Goal: Communication & Community: Share content

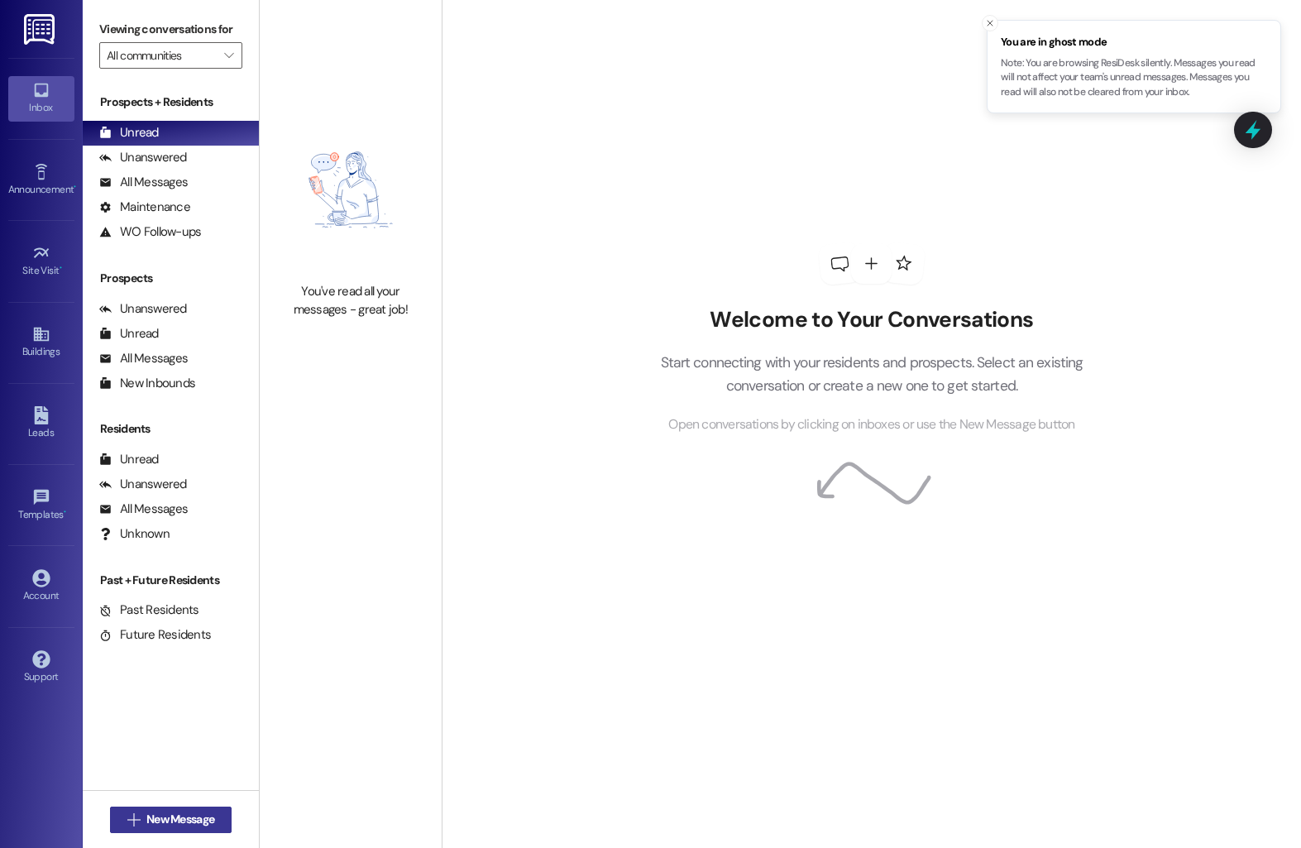
click at [169, 811] on span "New Message" at bounding box center [180, 819] width 68 height 17
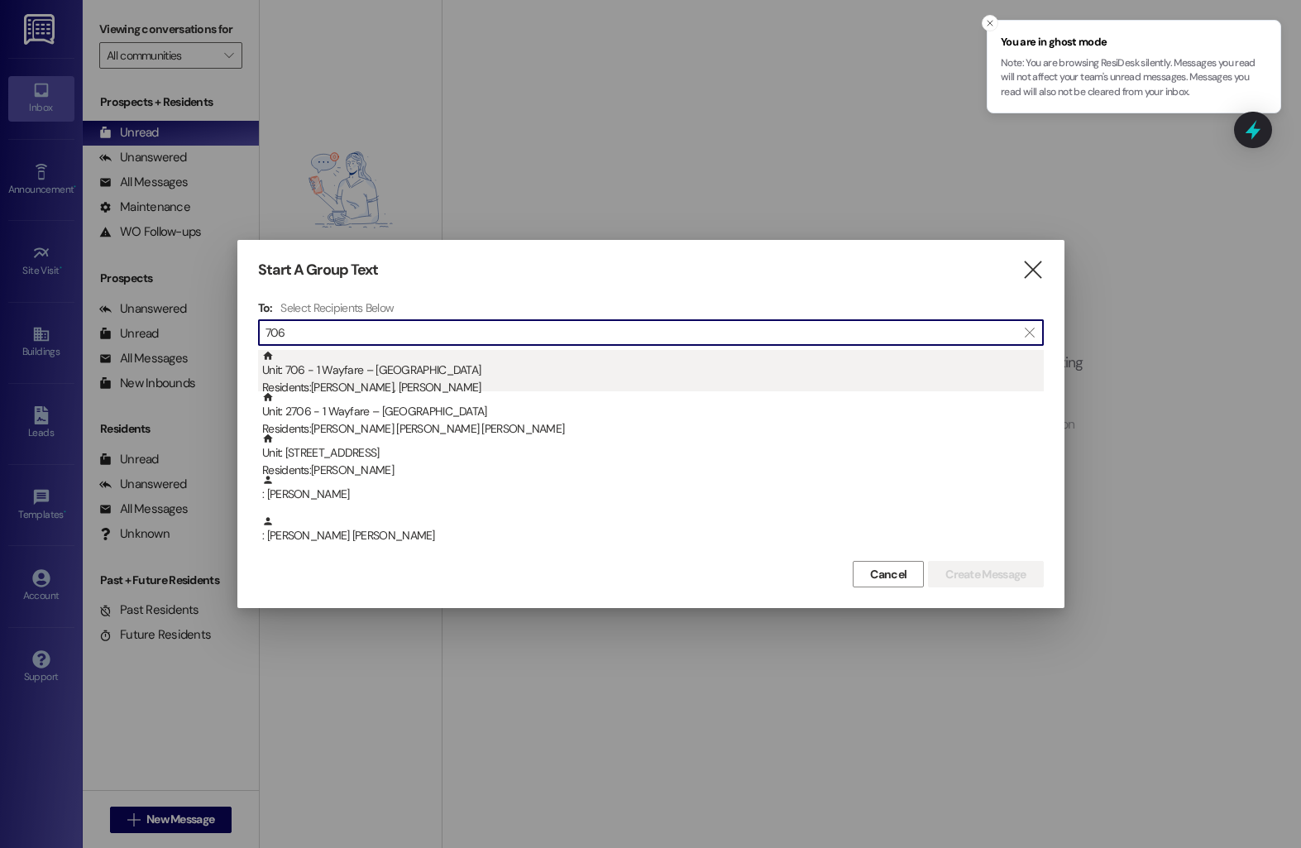
type input "706"
click at [426, 380] on div "Residents: [PERSON_NAME], [PERSON_NAME]" at bounding box center [653, 387] width 782 height 17
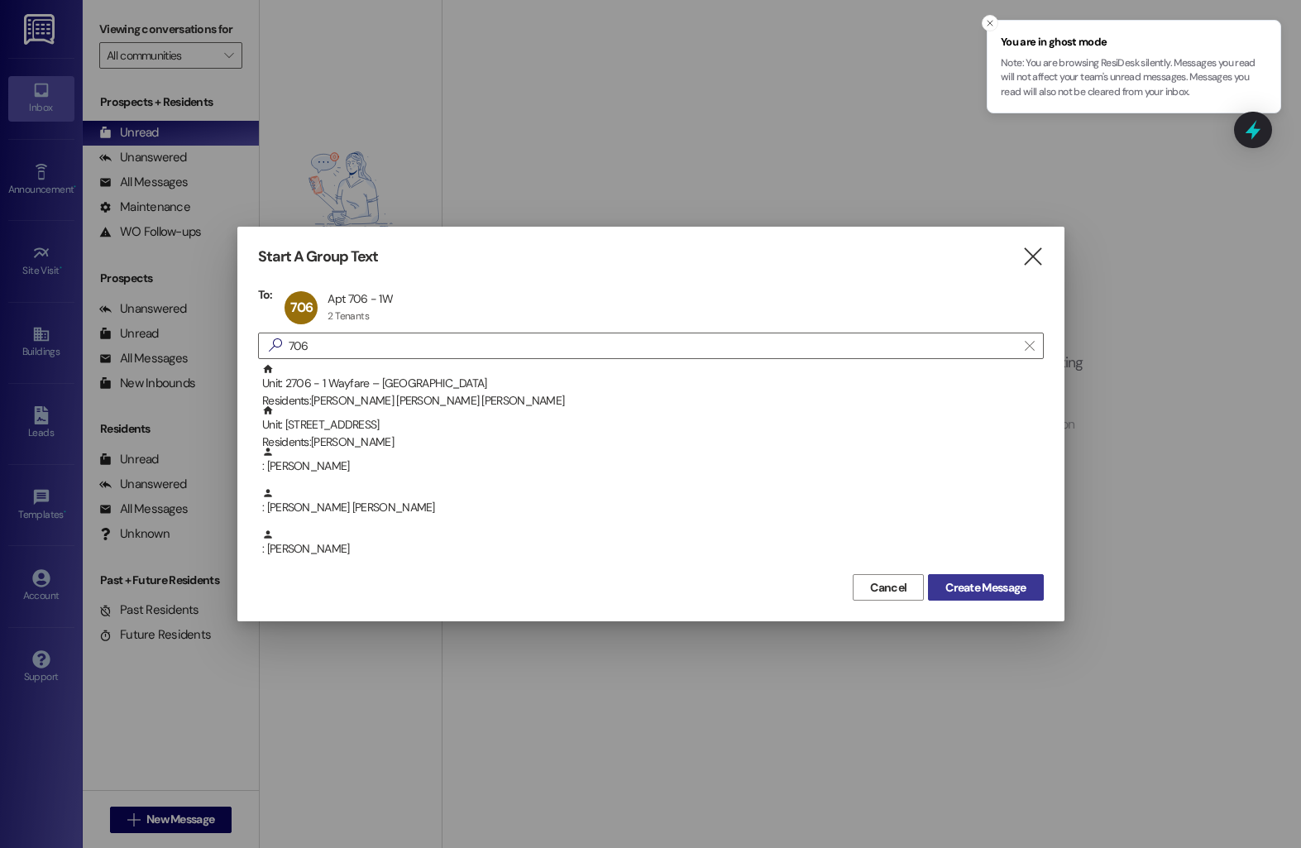
click at [1004, 580] on span "Create Message" at bounding box center [986, 587] width 80 height 17
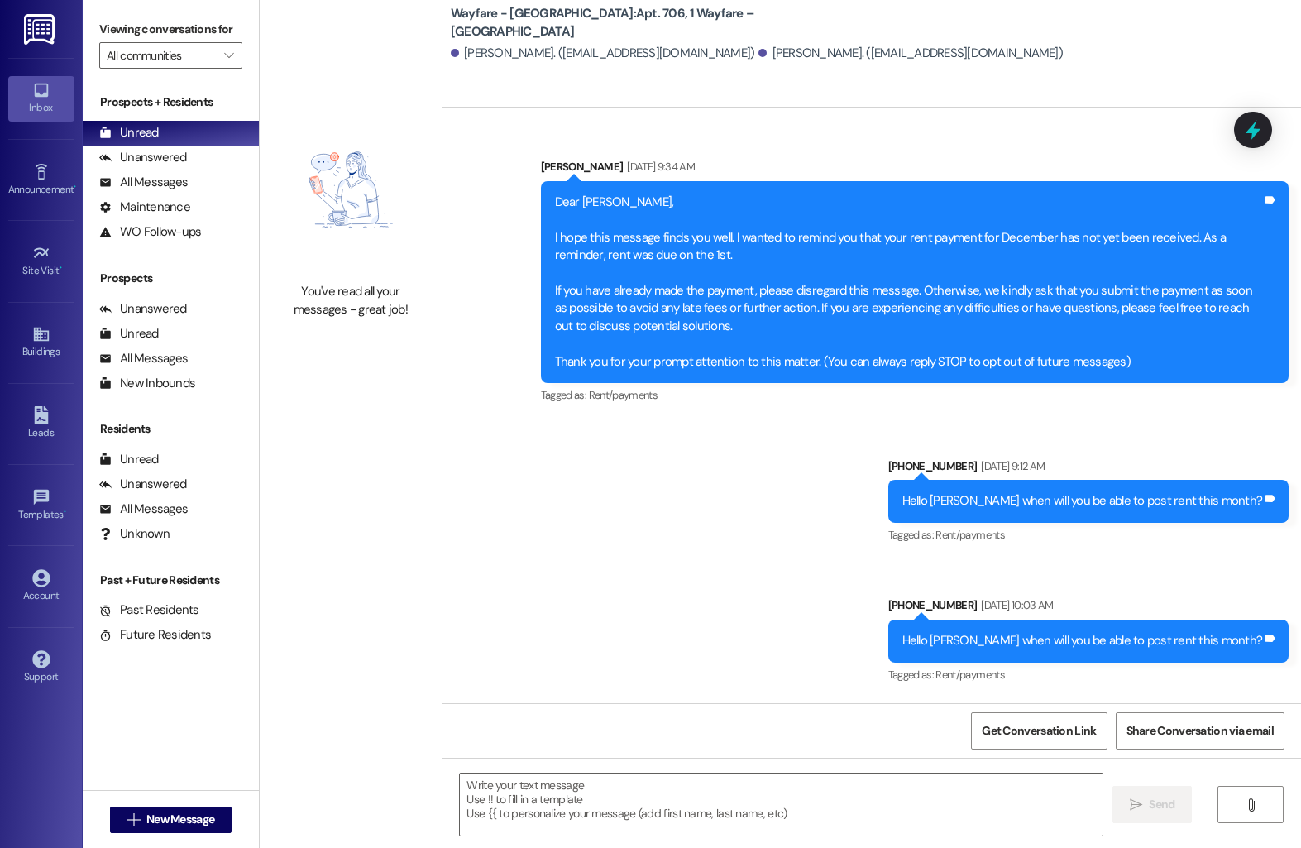
scroll to position [13682, 0]
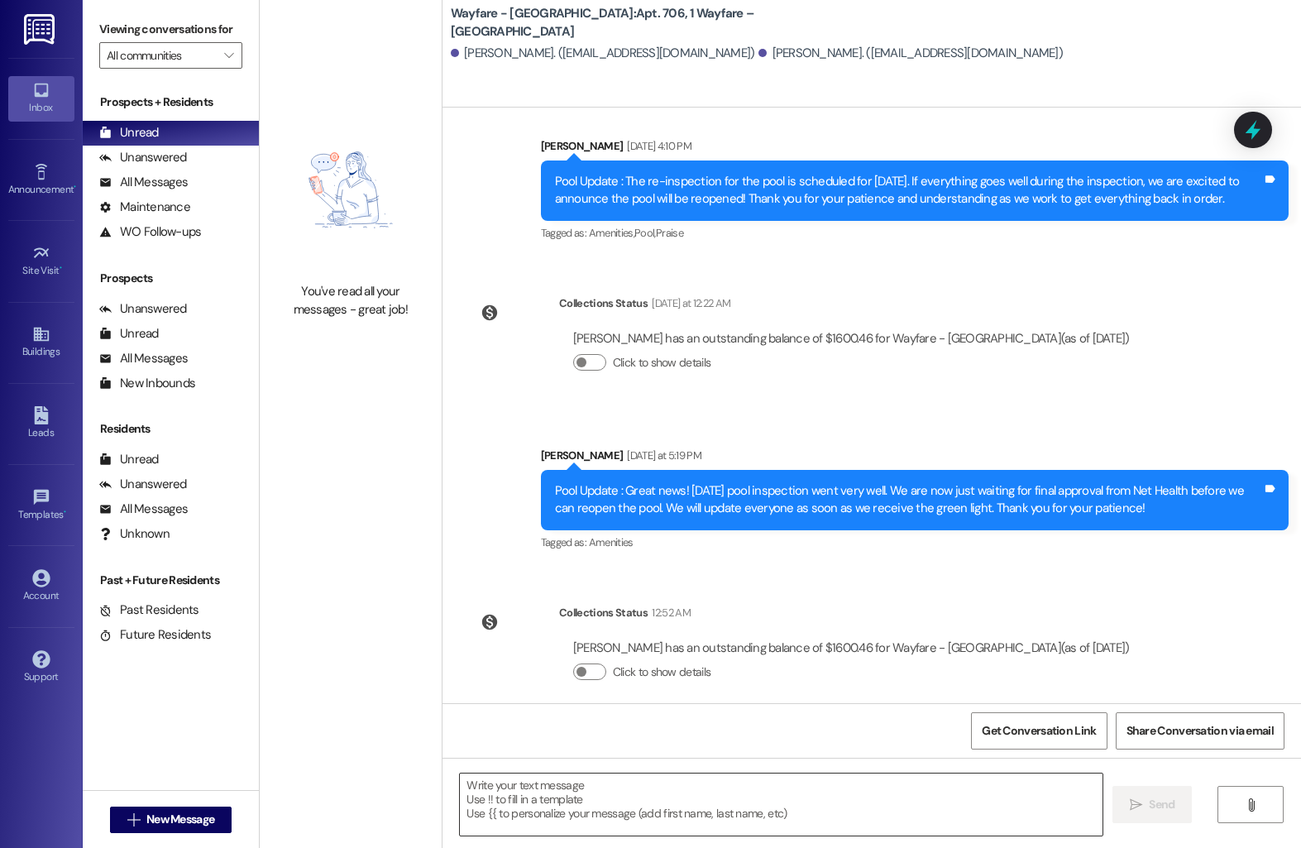
click at [552, 805] on textarea at bounding box center [781, 805] width 643 height 62
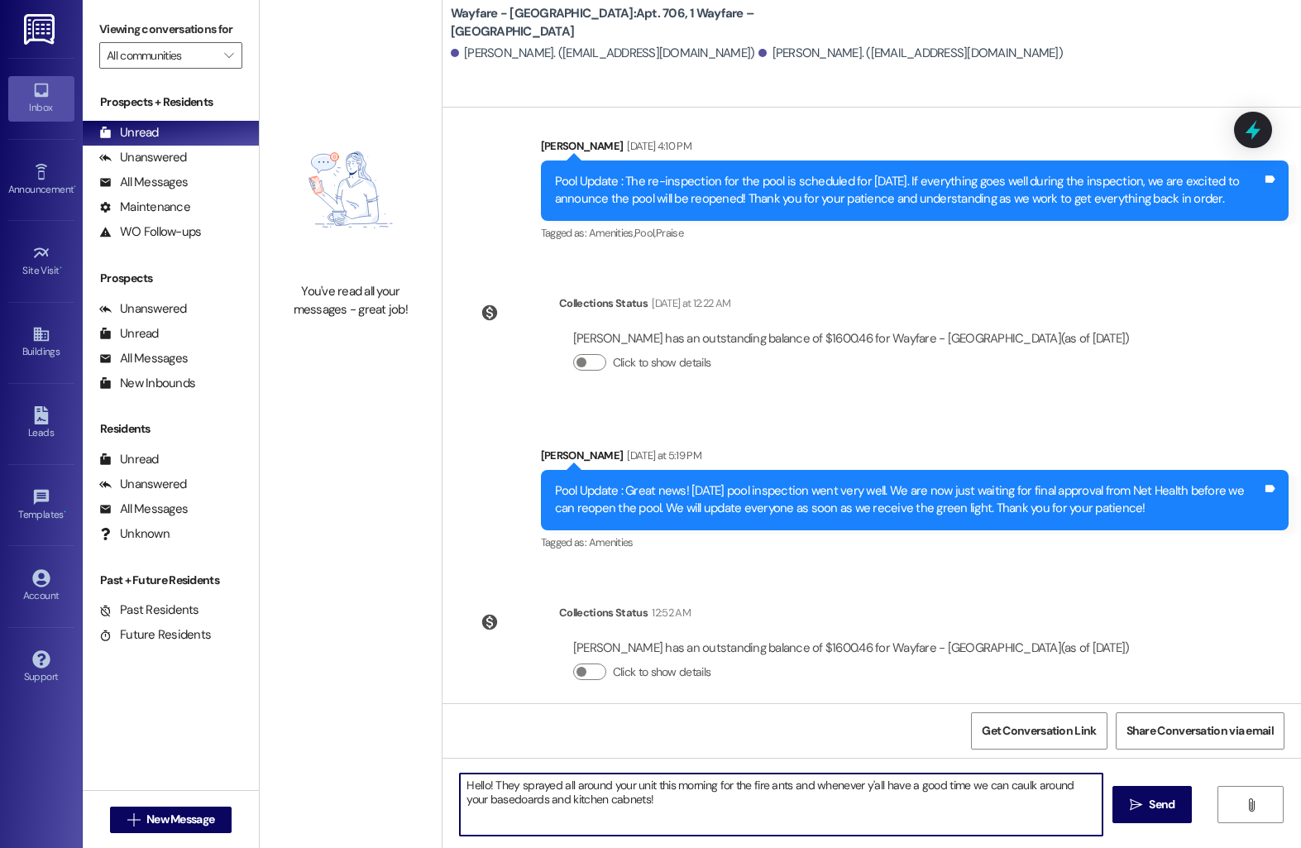
click at [477, 807] on textarea "Hello! They sprayed all around your unit this morning for the fire ants and whe…" at bounding box center [781, 805] width 643 height 62
click at [477, 803] on textarea "Hello! They sprayed all around your unit this morning for the fire ants and whe…" at bounding box center [781, 805] width 643 height 62
type textarea "Hello! They sprayed all around your unit this morning for the fire ants and whe…"
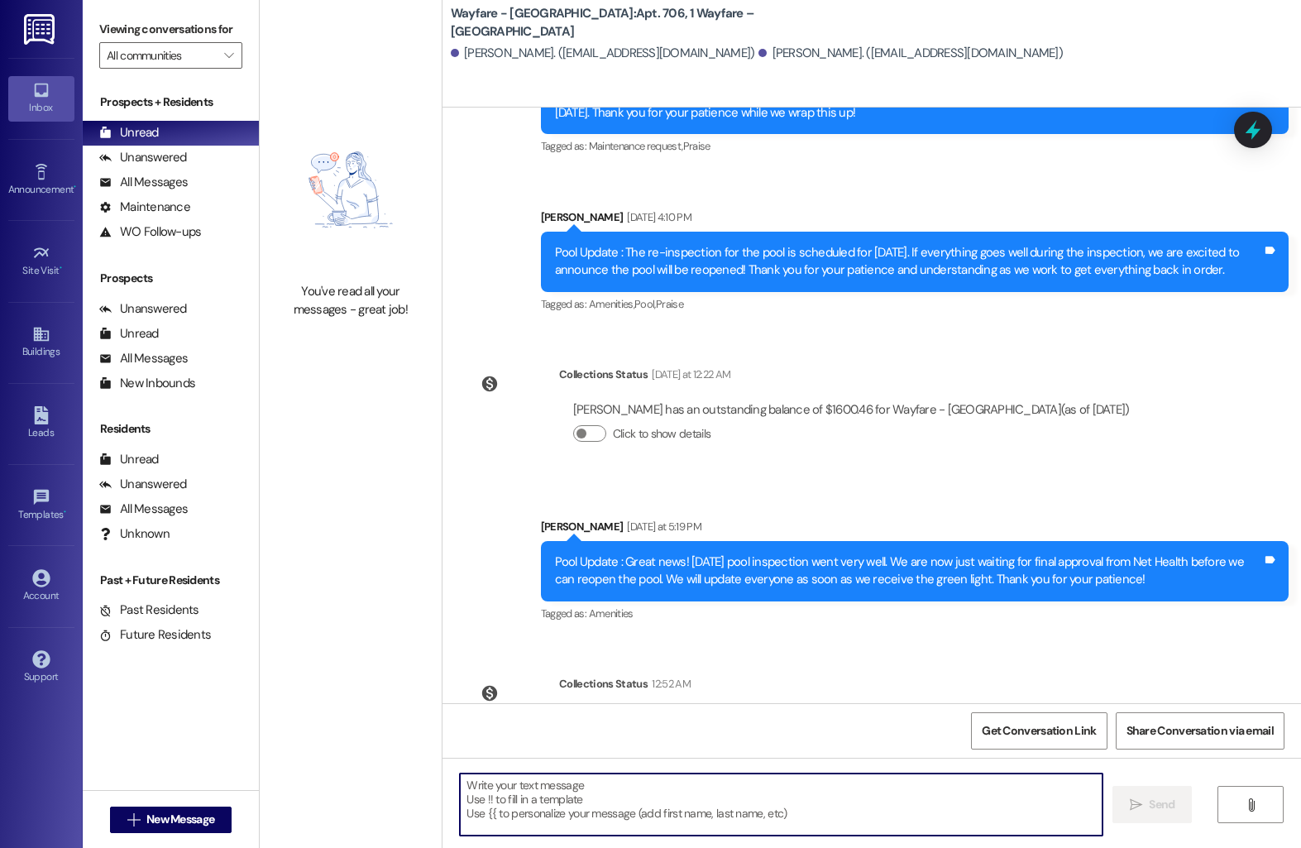
scroll to position [13815, 0]
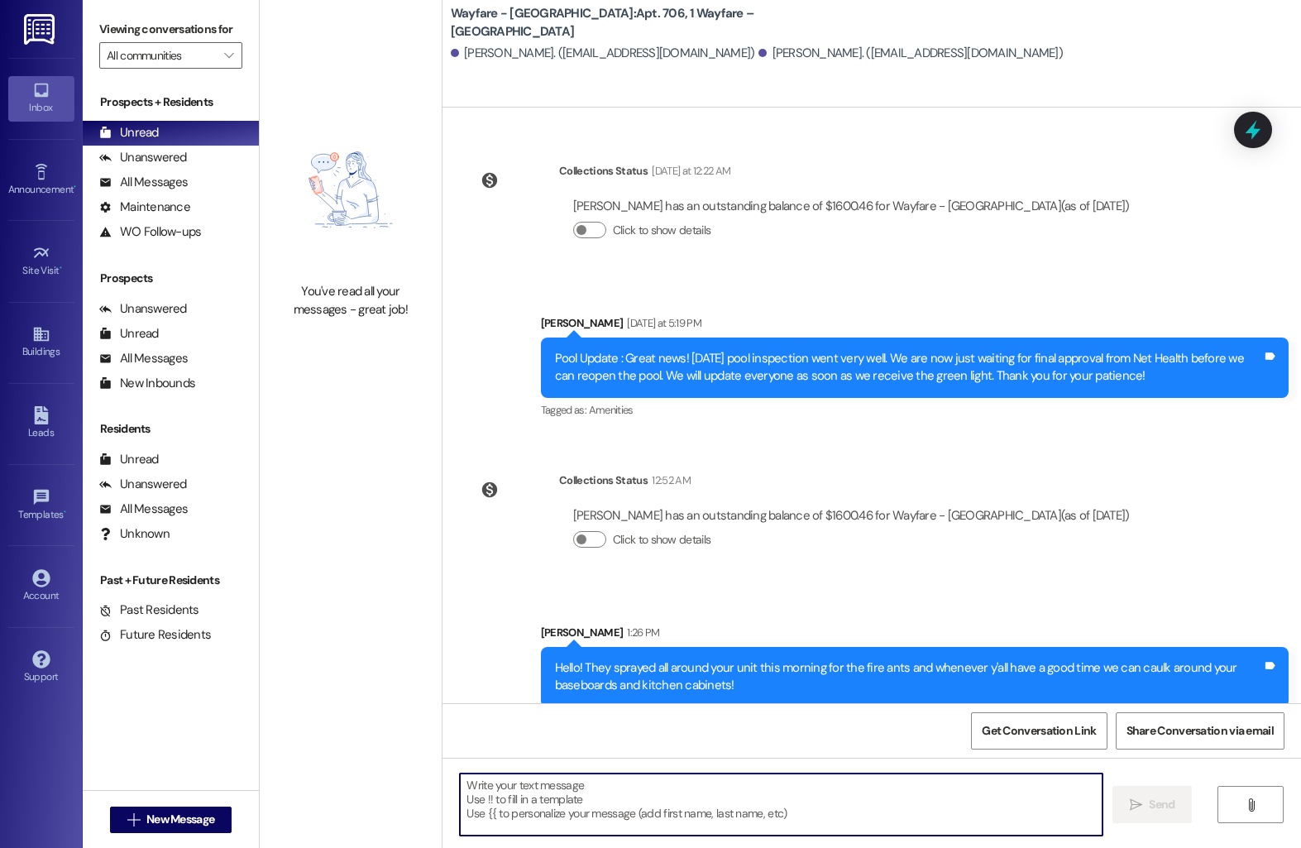
drag, startPoint x: 594, startPoint y: 803, endPoint x: 225, endPoint y: 2, distance: 881.0
click at [175, 819] on span "New Message" at bounding box center [180, 819] width 68 height 17
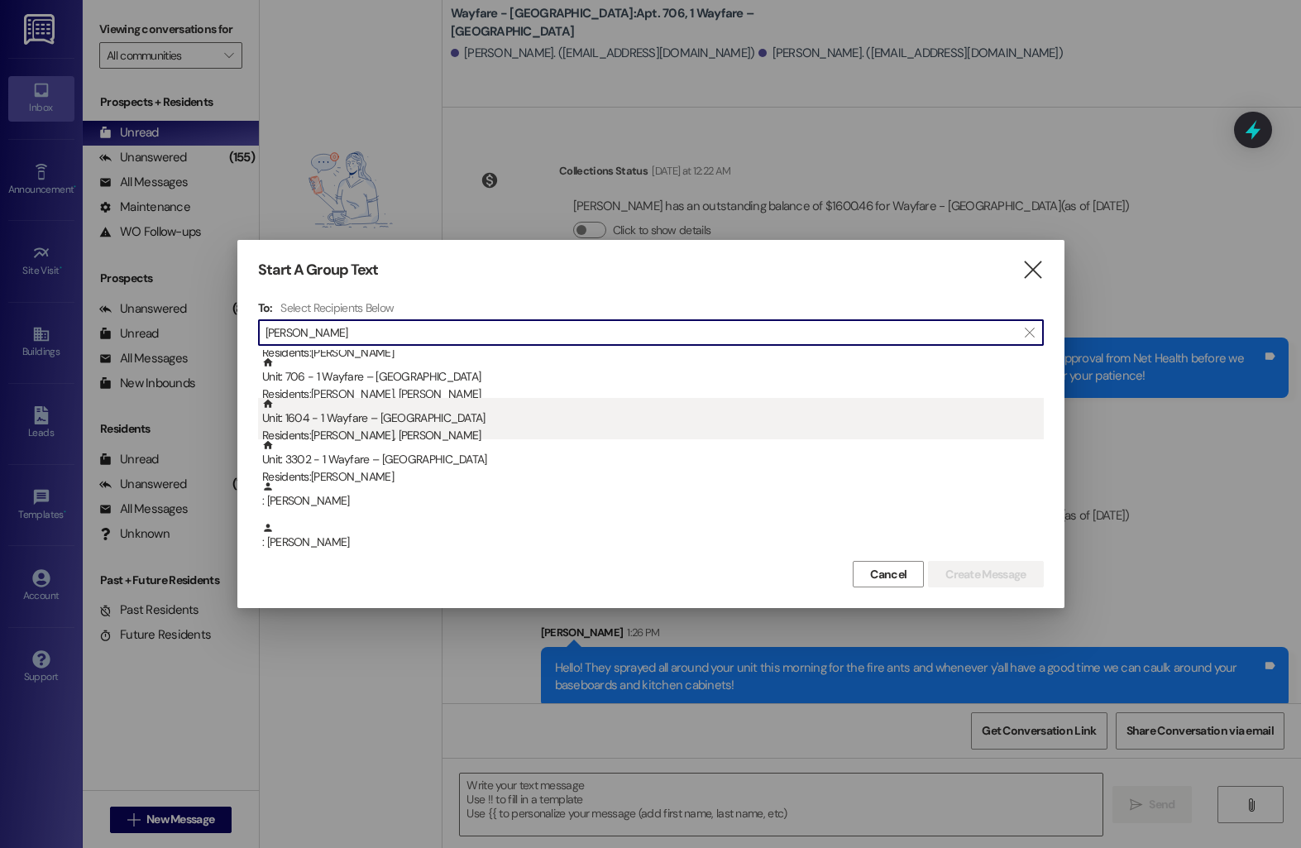
scroll to position [210, 0]
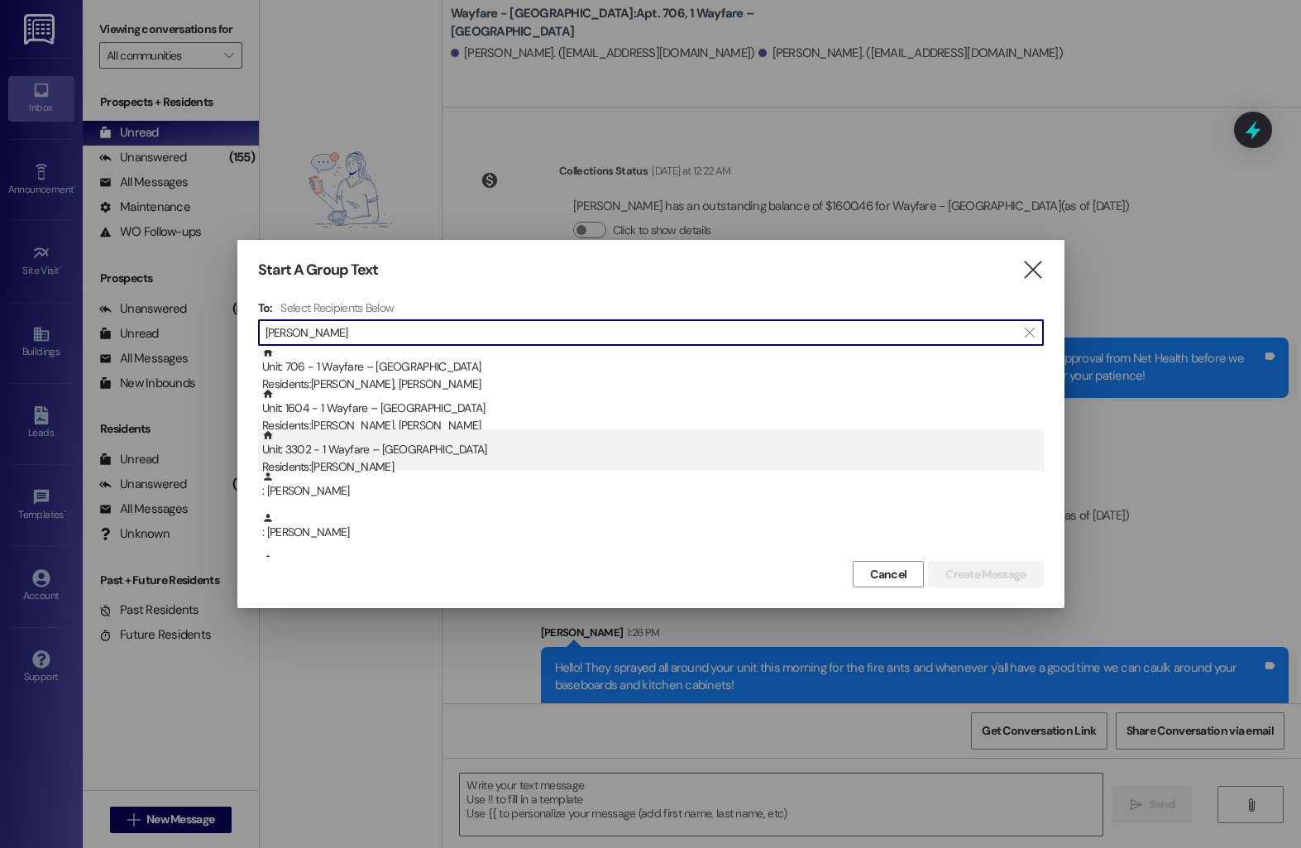
type input "sara"
click at [399, 461] on div "Residents: Sara Ernst" at bounding box center [653, 466] width 782 height 17
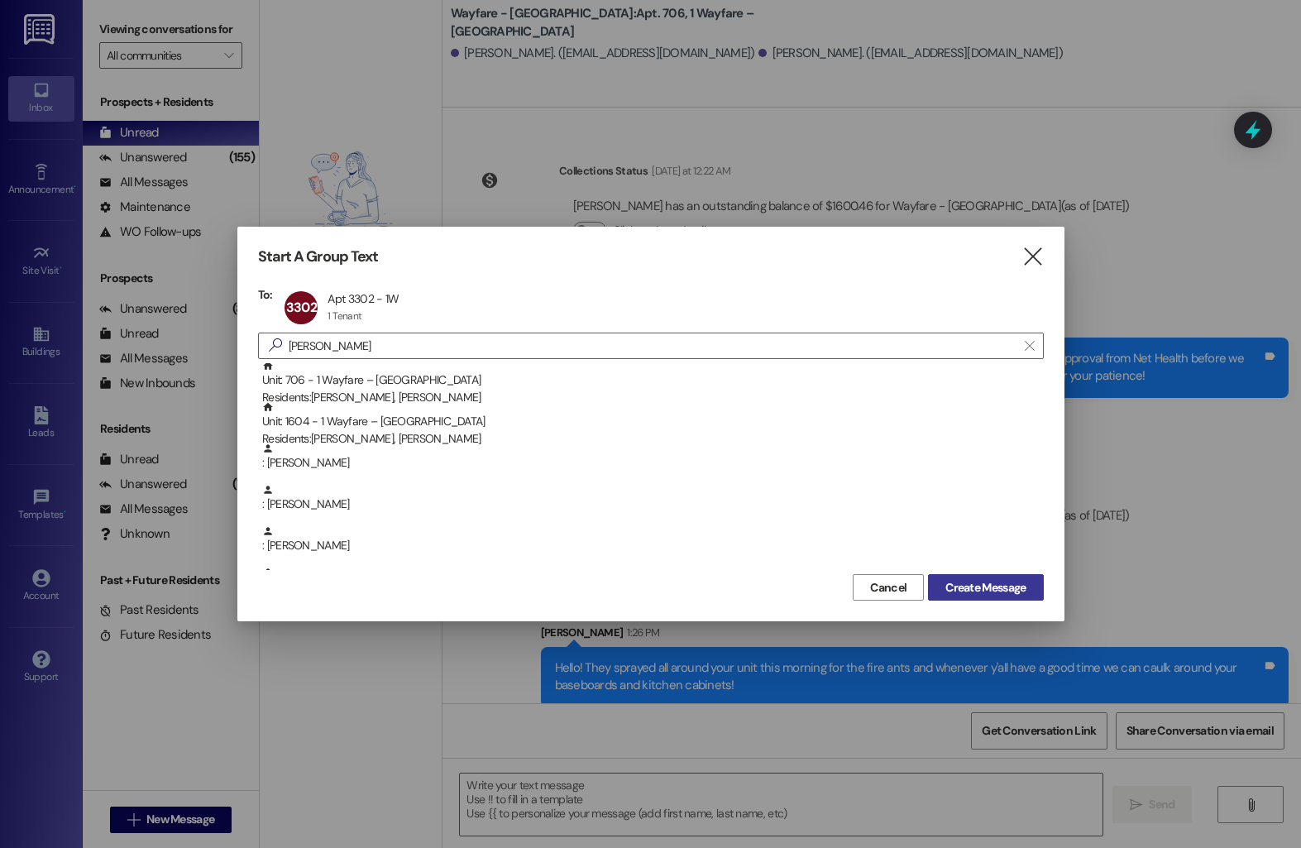
click at [975, 583] on span "Create Message" at bounding box center [986, 587] width 80 height 17
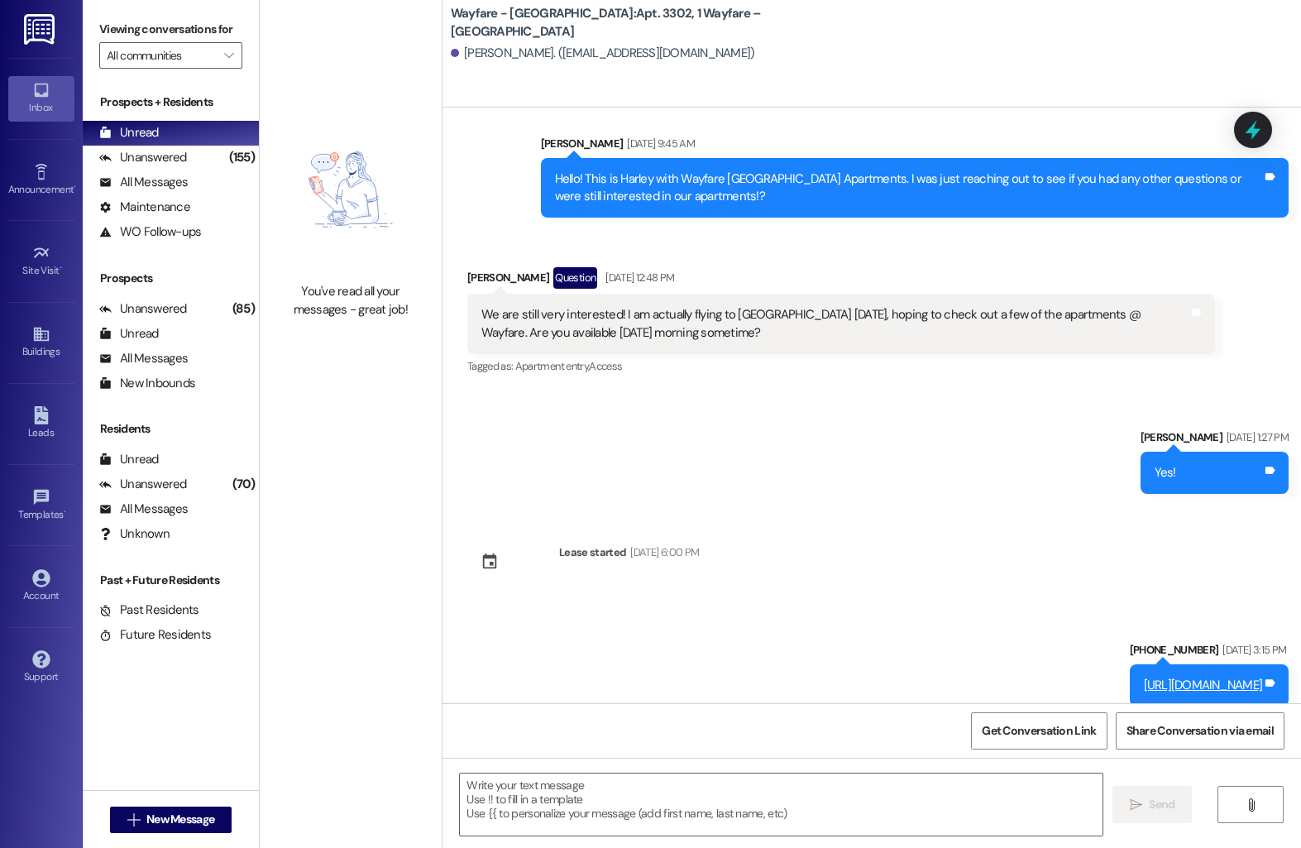
scroll to position [2876, 0]
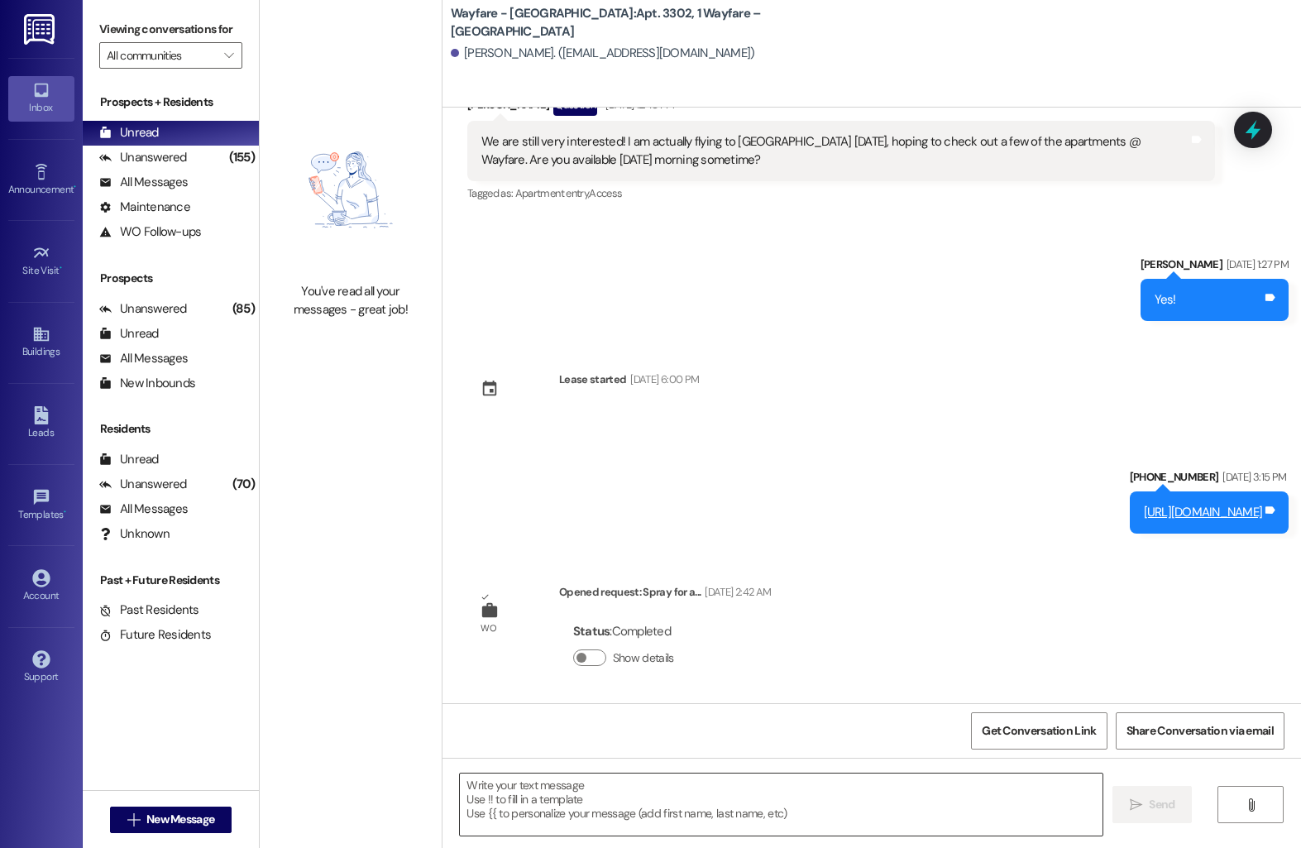
click at [595, 787] on textarea at bounding box center [781, 805] width 643 height 62
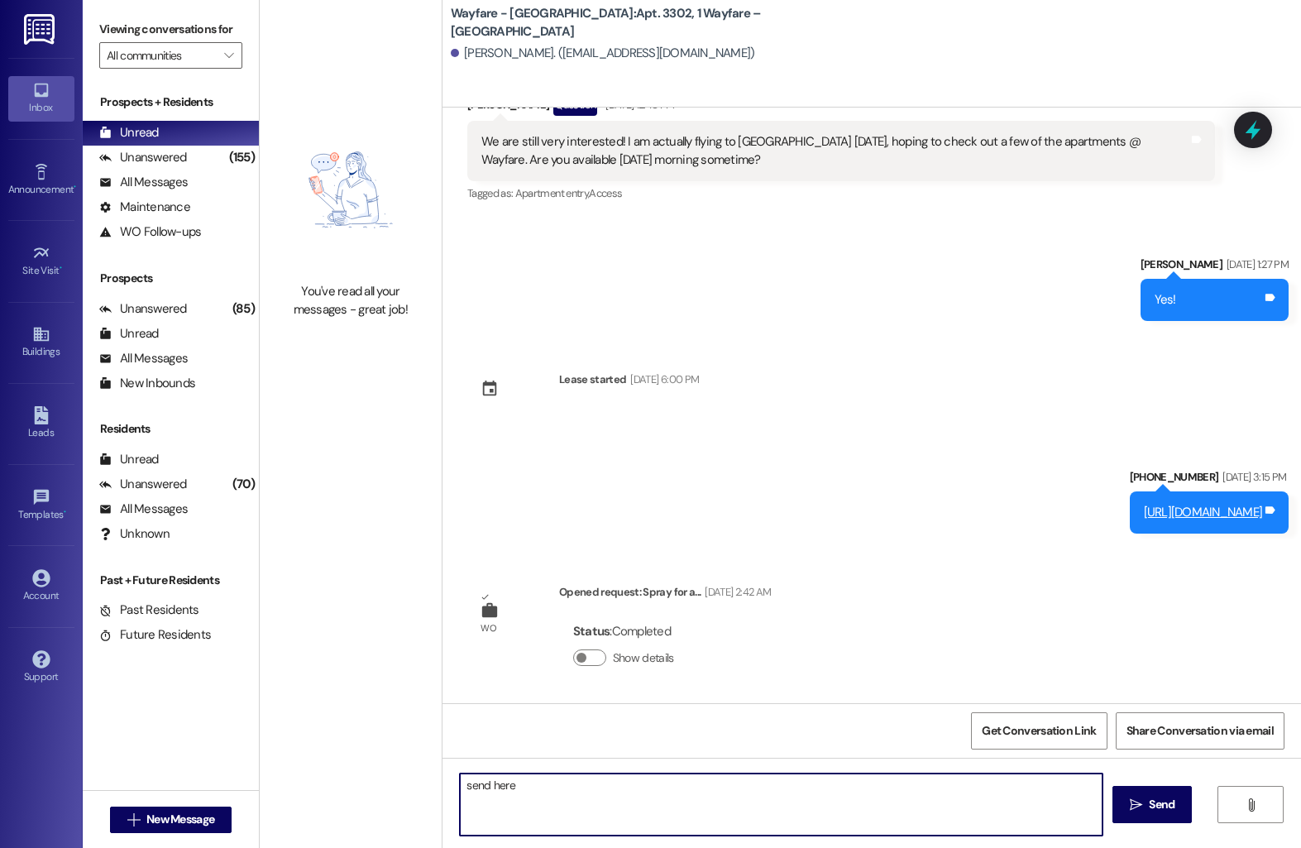
type textarea "send here!"
